Goal: Register for event/course

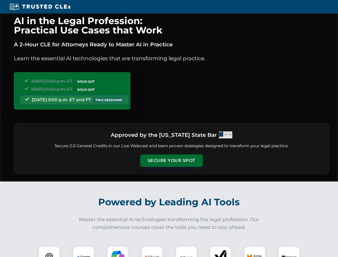
click at [171, 161] on button "Secure Your Spot" at bounding box center [171, 161] width 63 height 12
click at [49, 252] on img at bounding box center [50, 257] width 16 height 16
click at [84, 252] on img at bounding box center [83, 256] width 13 height 13
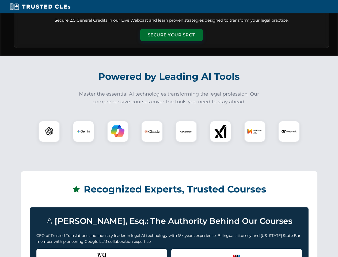
click at [118, 252] on div "Recognized by the WSJ [PERSON_NAME] was featured for his expertise in AI legal …" at bounding box center [101, 259] width 131 height 21
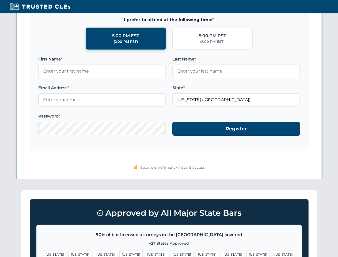
click at [247, 252] on span "[US_STATE]" at bounding box center [258, 255] width 23 height 8
